Goal: Communication & Community: Answer question/provide support

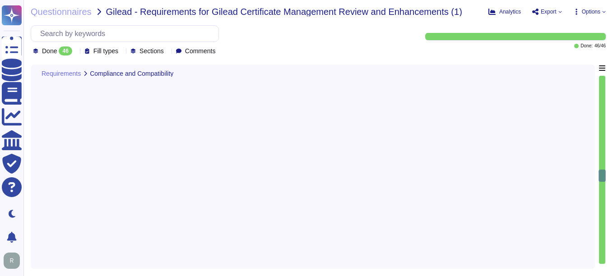
type textarea "Our solution is compatible with all major browsers, including Chrome, Edge, Saf…"
type textarea "We have an existing integration with Venafi. Details are available here: [URL][…"
type textarea "CT logging is a root program requirement, and Sectigo logs all public TLS and S…"
type textarea "Yes, we support proven secure hashing algorithms such as the SHA-2 family, whic…"
type textarea "Our most recent seet of WebTrust audits concluded in [DATE] and are available f…"
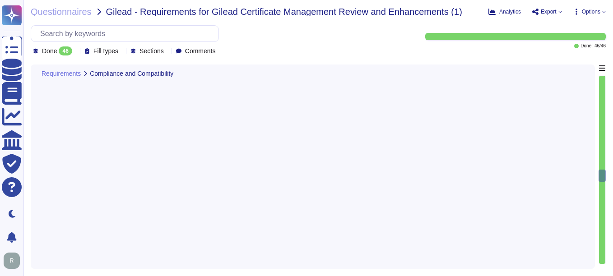
type textarea "Our organization holds the following compliance certifications: 1. SOC 2 2. ISO…"
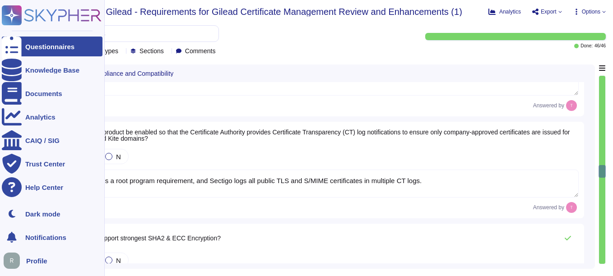
scroll to position [2665, 0]
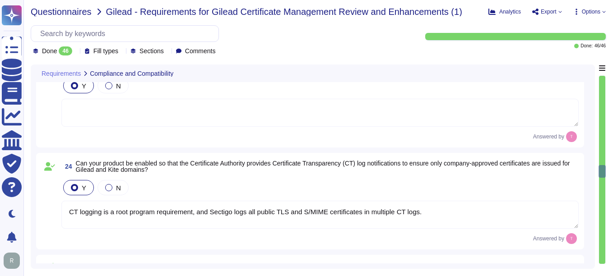
click at [43, 12] on span "Questionnaires" at bounding box center [61, 11] width 61 height 9
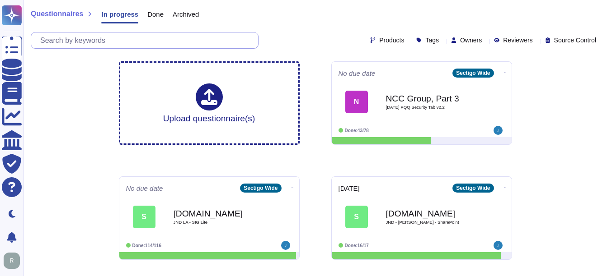
click at [87, 38] on input "text" at bounding box center [147, 41] width 222 height 16
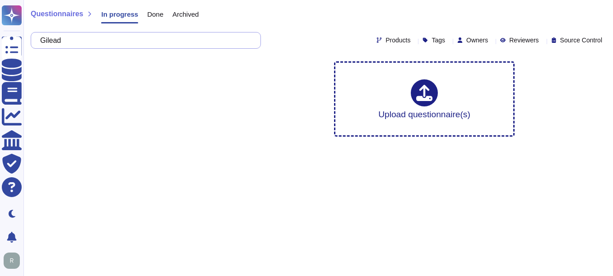
type input "Gilead"
click at [149, 13] on span "Done" at bounding box center [155, 14] width 16 height 7
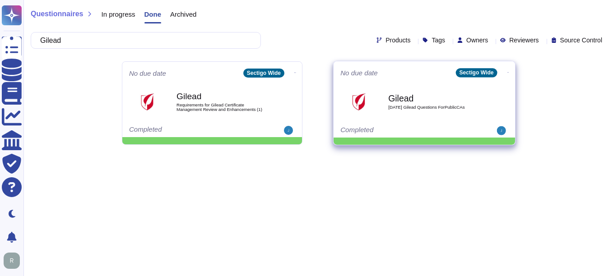
click at [434, 106] on span "[DATE] Gilead Questions ForPublicCAs" at bounding box center [433, 107] width 91 height 5
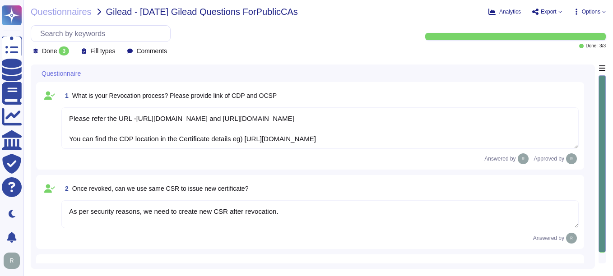
type textarea "Please refer the URL -[URL][DOMAIN_NAME] and [URL][DOMAIN_NAME] You can find th…"
type textarea "As per security reasons, we need to create new CSR after revocation."
type textarea "To handle the renewal of root and intermediate certificate authorities and ensu…"
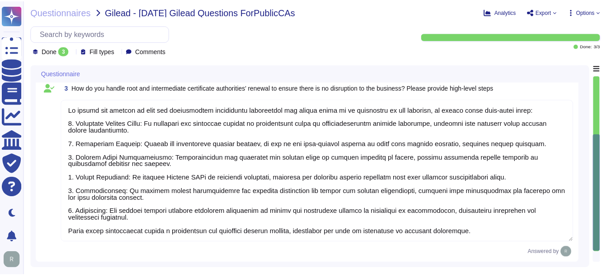
scroll to position [186, 0]
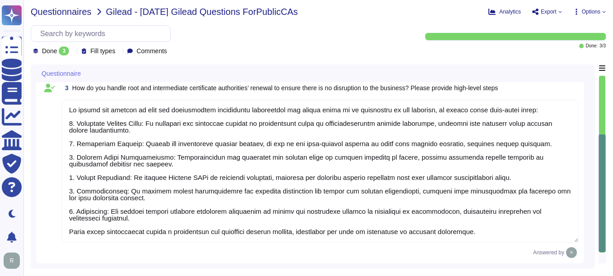
click at [66, 12] on span "Questionnaires" at bounding box center [61, 11] width 61 height 9
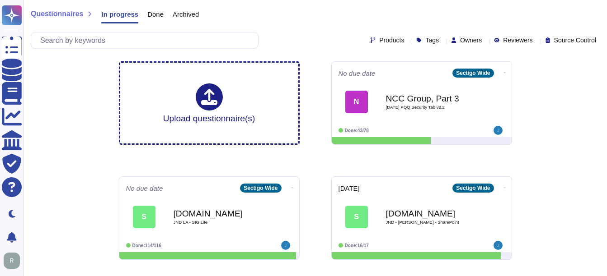
click at [147, 16] on span "Done" at bounding box center [155, 14] width 16 height 7
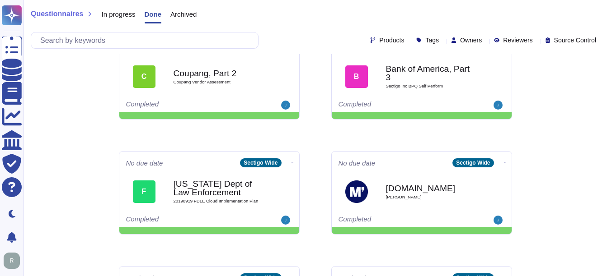
scroll to position [45, 0]
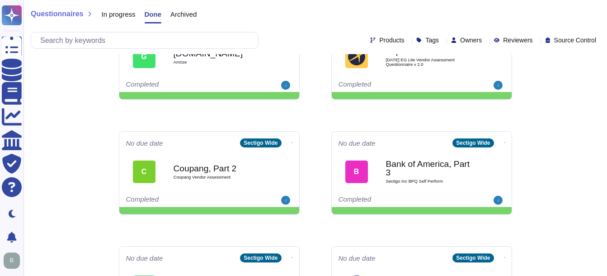
click at [67, 11] on span "Questionnaires" at bounding box center [57, 13] width 52 height 7
click at [103, 15] on span "In progress" at bounding box center [118, 14] width 34 height 7
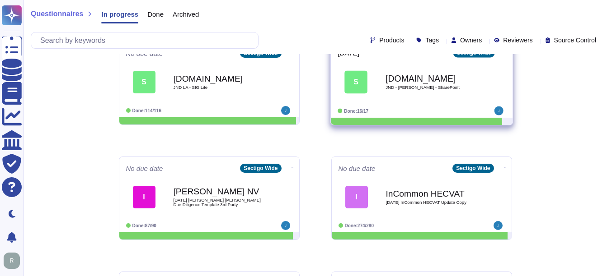
scroll to position [136, 0]
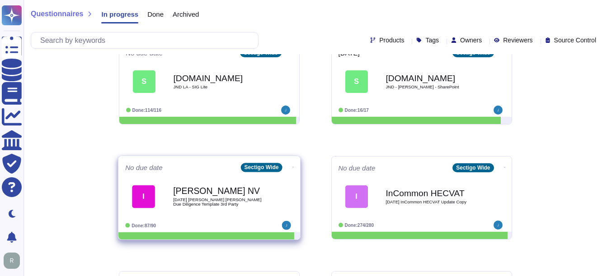
click at [192, 193] on b "[PERSON_NAME] NV" at bounding box center [218, 191] width 91 height 9
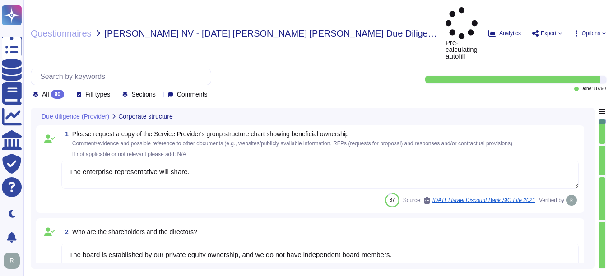
type textarea "The enterprise representative will share."
type textarea "The board is established by our private equity ownership, and we do not have in…"
type textarea "We maintain redundant, synced data centers in [GEOGRAPHIC_DATA], [US_STATE] and…"
type textarea "Sectigo offers a comprehensive range of products and services, including: 1. Di…"
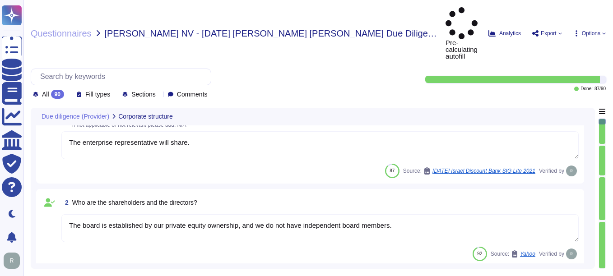
scroll to position [45, 0]
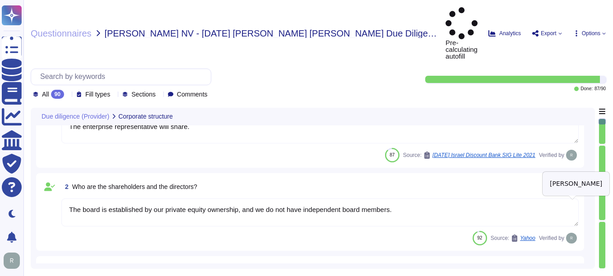
drag, startPoint x: 570, startPoint y: 201, endPoint x: 355, endPoint y: 210, distance: 214.8
click at [355, 231] on div "92 Source: Yahoo Verified by" at bounding box center [320, 238] width 518 height 14
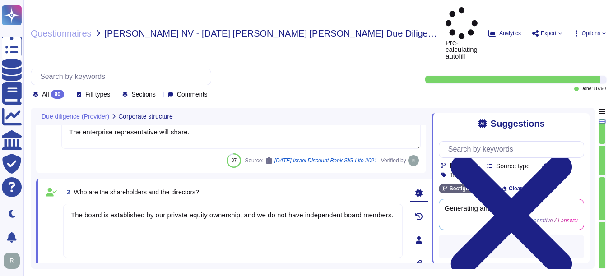
click at [266, 238] on div "The board is established by our private equity ownership, and we do not have in…" at bounding box center [233, 237] width 340 height 67
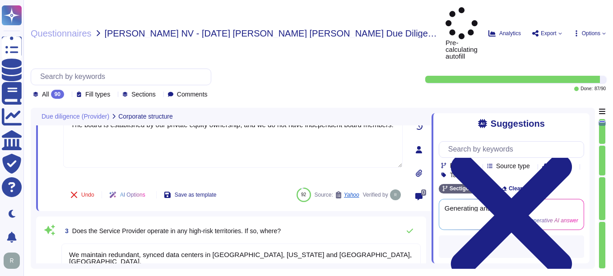
type textarea "The Service Provider's offices are located at: 1. [STREET_ADDRESS]. [STREET_ADD…"
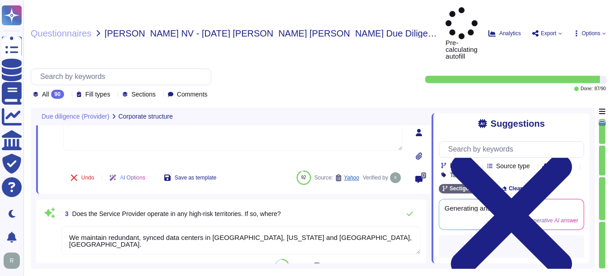
scroll to position [181, 0]
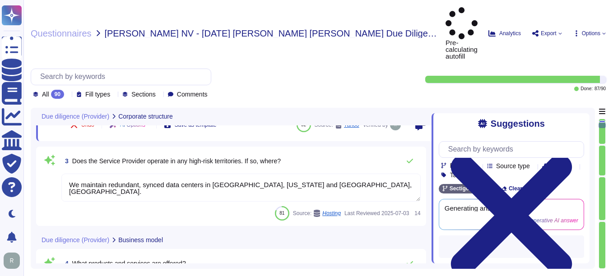
type textarea "The ICT service procured is a core part of Sectigo's activities, as the provisi…"
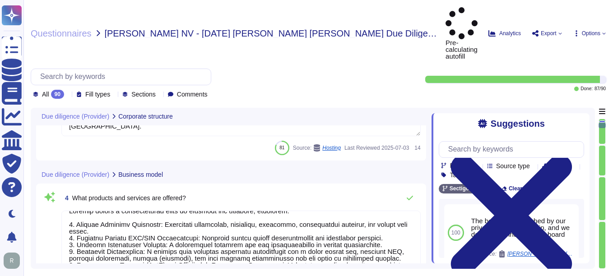
scroll to position [21, 0]
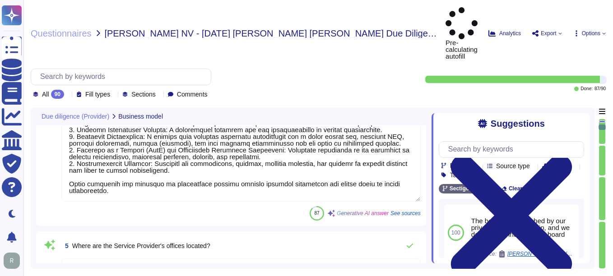
type textarea "No, the Service Provider does not intend to subcontract a part or all of the se…"
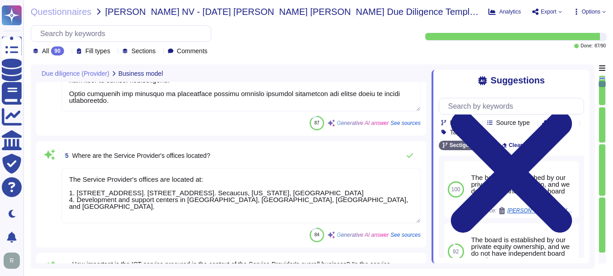
scroll to position [1, 0]
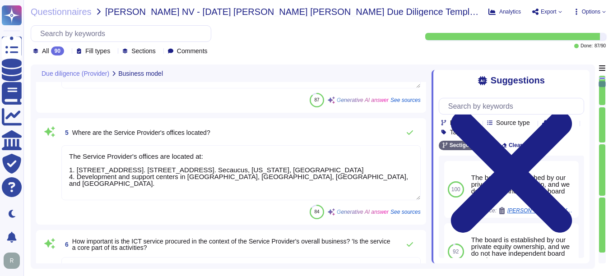
type textarea "Yes, our IT Security staff are well qualified and competent to perform their du…"
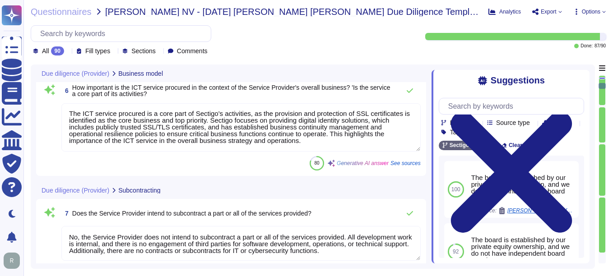
type textarea "Yes, Sectigo is responsible for its service commitments and system requirements…"
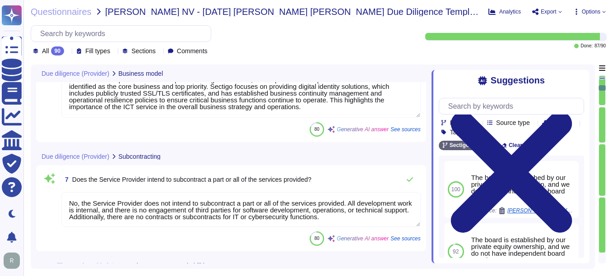
scroll to position [632, 0]
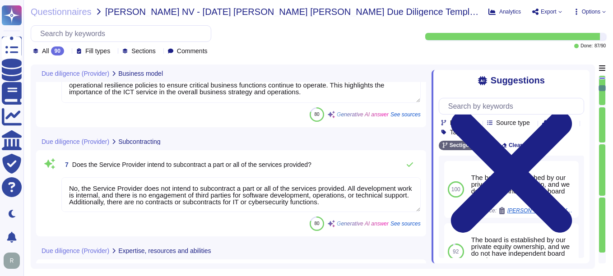
type textarea "Yes, Sectigo signs agreements/contracts with their suppliers and customers on a…"
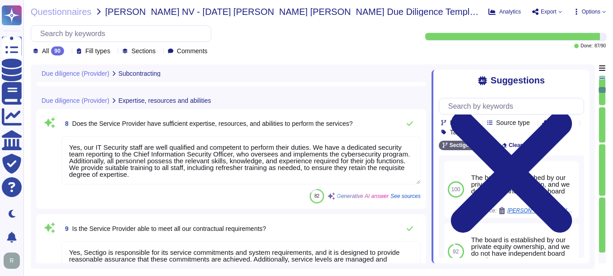
type textarea "The Service Provider has over 500 employees, with a sufficient number of full-t…"
